Goal: Task Accomplishment & Management: Complete application form

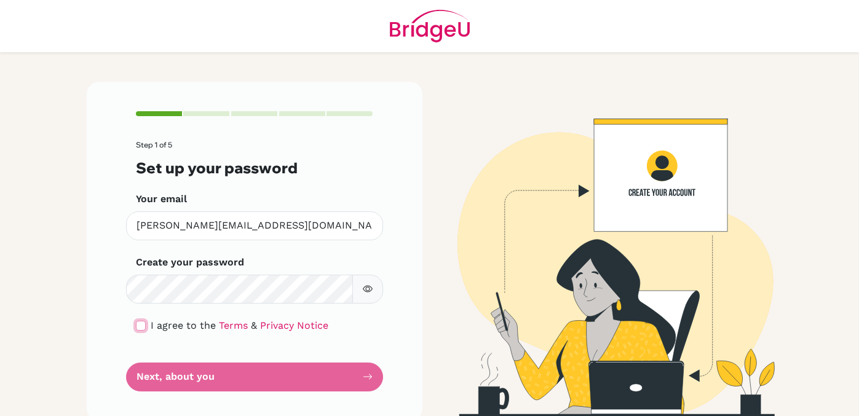
click at [137, 326] on input "checkbox" at bounding box center [141, 326] width 10 height 10
checkbox input "true"
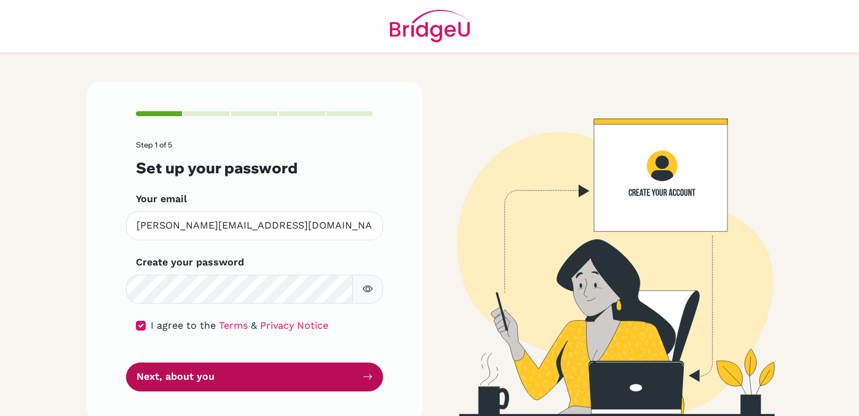
click at [231, 381] on button "Next, about you" at bounding box center [254, 377] width 257 height 29
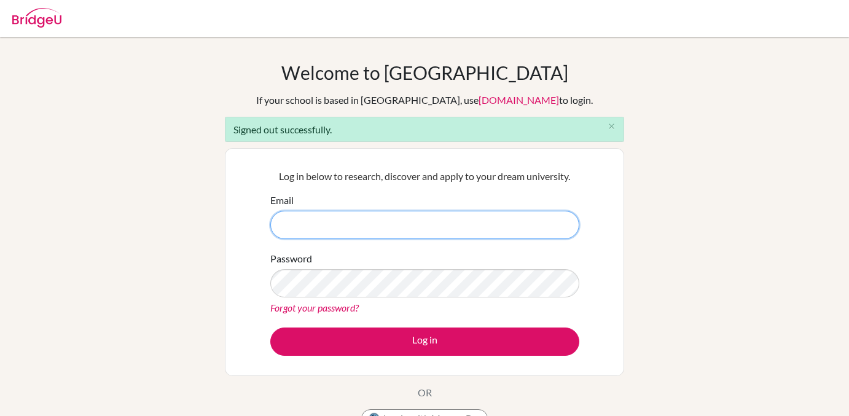
click at [475, 225] on input "Email" at bounding box center [424, 225] width 309 height 28
type input "[PERSON_NAME][EMAIL_ADDRESS][DOMAIN_NAME]"
drag, startPoint x: 372, startPoint y: 223, endPoint x: 273, endPoint y: 223, distance: 99.6
click at [273, 223] on input "[PERSON_NAME][EMAIL_ADDRESS][DOMAIN_NAME]" at bounding box center [424, 225] width 309 height 28
